Goal: Task Accomplishment & Management: Complete application form

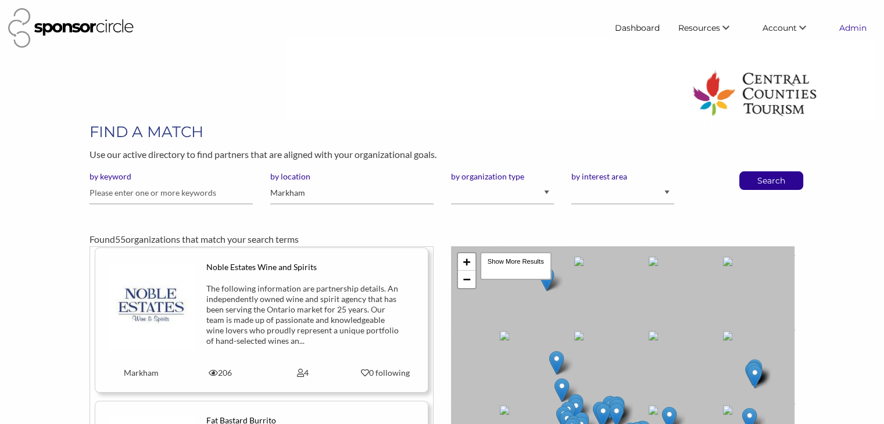
click at [847, 32] on link "Admin" at bounding box center [853, 27] width 46 height 21
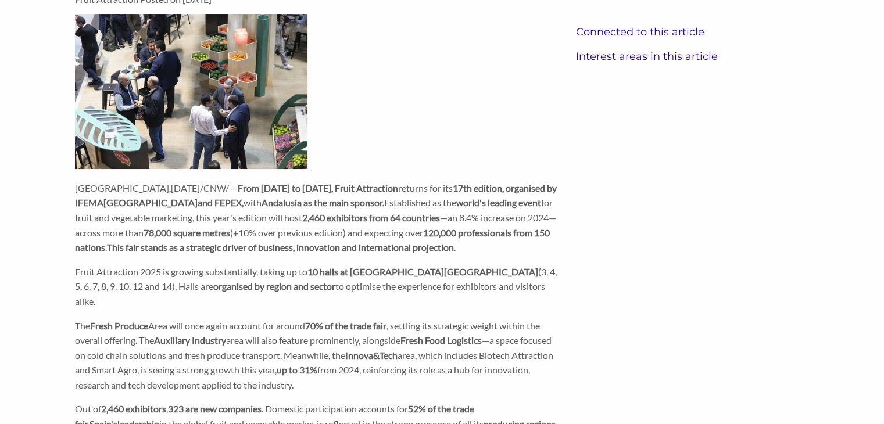
scroll to position [128, 0]
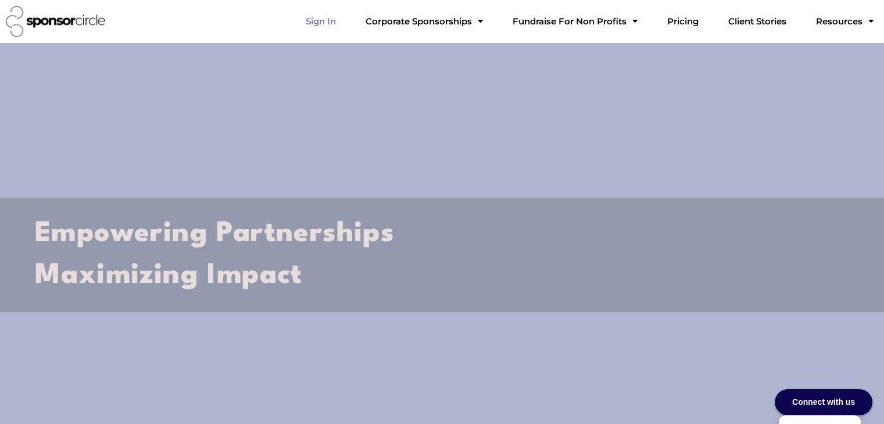
click at [345, 22] on link "Sign In" at bounding box center [320, 21] width 49 height 23
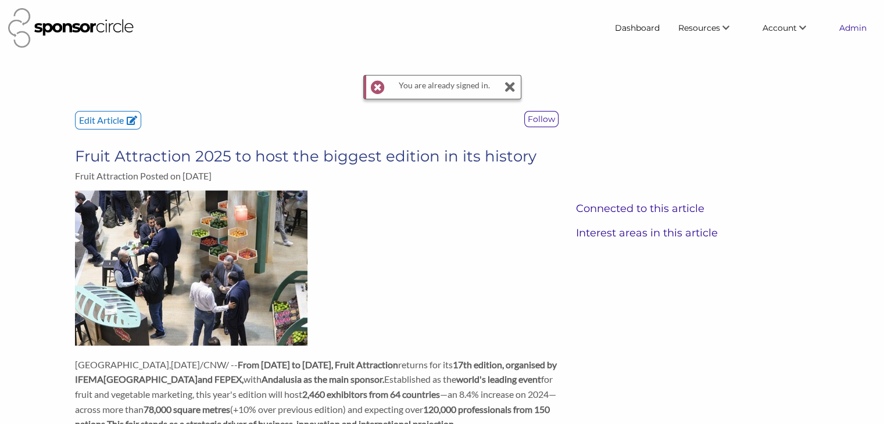
click at [858, 30] on link "Admin" at bounding box center [853, 27] width 46 height 21
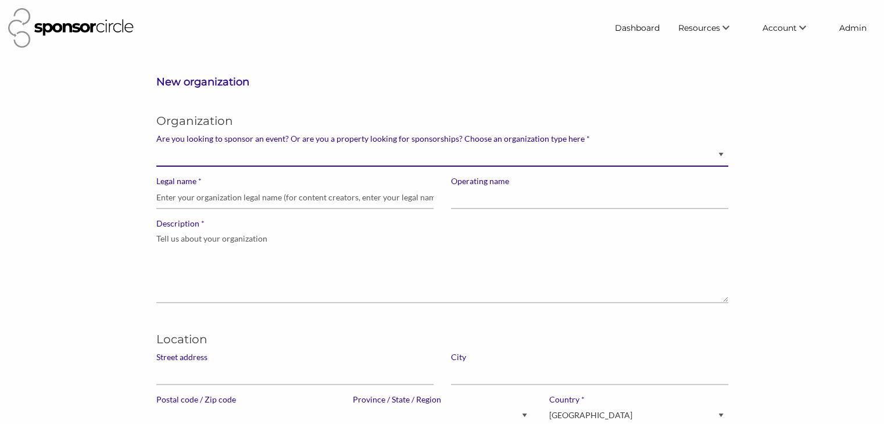
click at [699, 148] on select "Brand manager looking to sell to or sponsor events and sports teams Event organ…" at bounding box center [442, 155] width 572 height 23
select select "Property"
click at [156, 144] on select "Brand manager looking to sell to or sponsor events and sports teams Event organ…" at bounding box center [442, 155] width 572 height 23
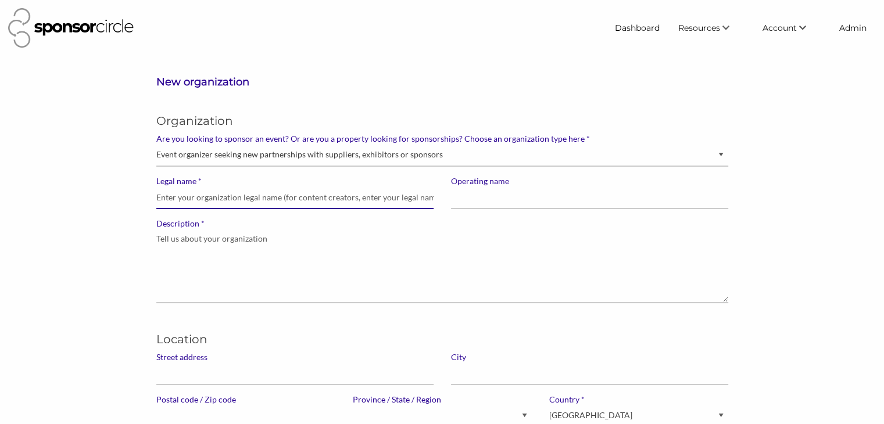
click at [241, 202] on input "* Legal name" at bounding box center [294, 198] width 277 height 23
drag, startPoint x: 241, startPoint y: 202, endPoint x: 155, endPoint y: 201, distance: 86.6
click at [155, 201] on div "* Legal name Fruit Attraction" at bounding box center [295, 197] width 295 height 42
type input "Fruit Attraction"
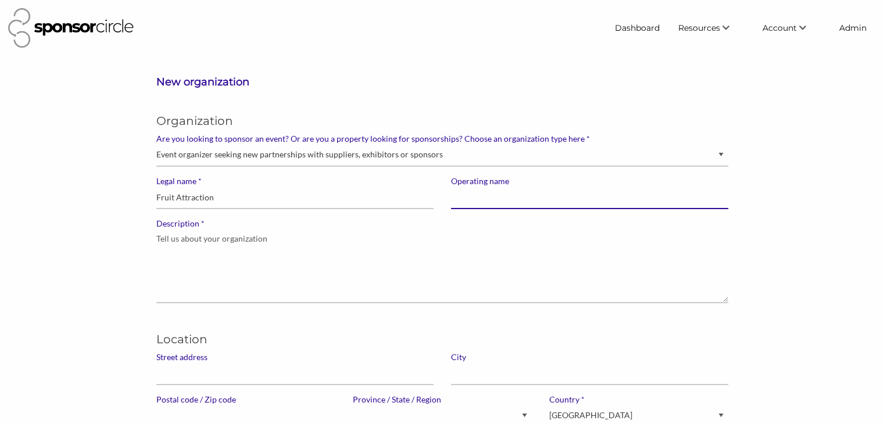
click at [451, 201] on input "Operating name" at bounding box center [589, 198] width 277 height 23
paste input "Fruit Attraction"
type input "Fruit Attraction"
